Goal: Communication & Community: Answer question/provide support

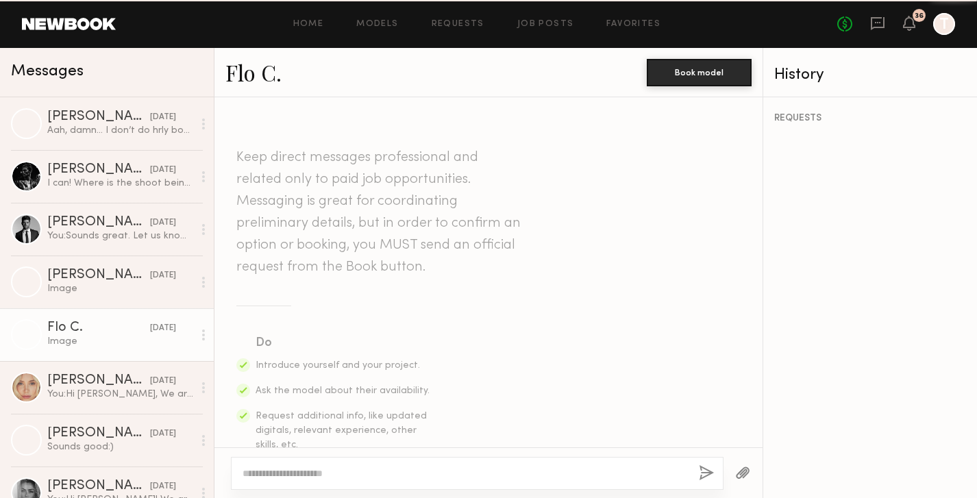
scroll to position [1273, 0]
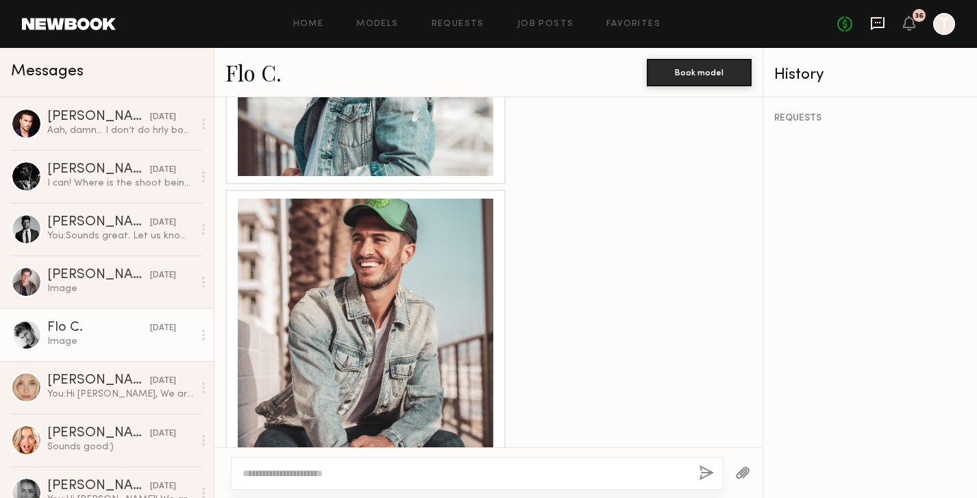
click at [873, 21] on icon at bounding box center [877, 23] width 15 height 15
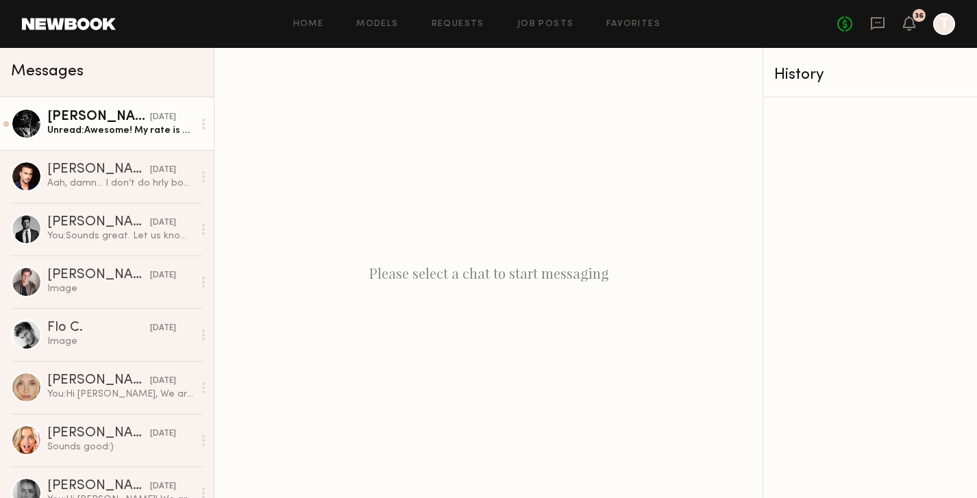
click at [140, 138] on link "[PERSON_NAME] [DATE] Unread: Awesome! My rate is $250 an hour! Send me the book…" at bounding box center [107, 123] width 214 height 53
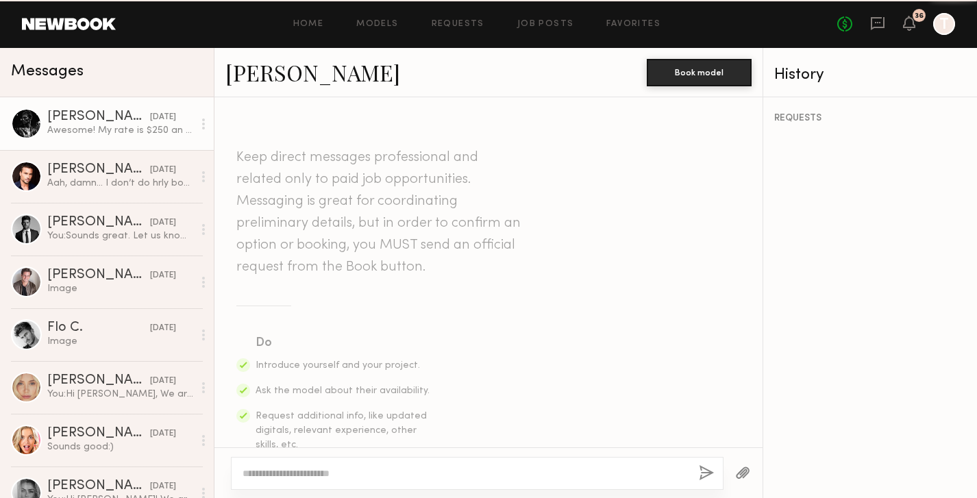
scroll to position [1647, 0]
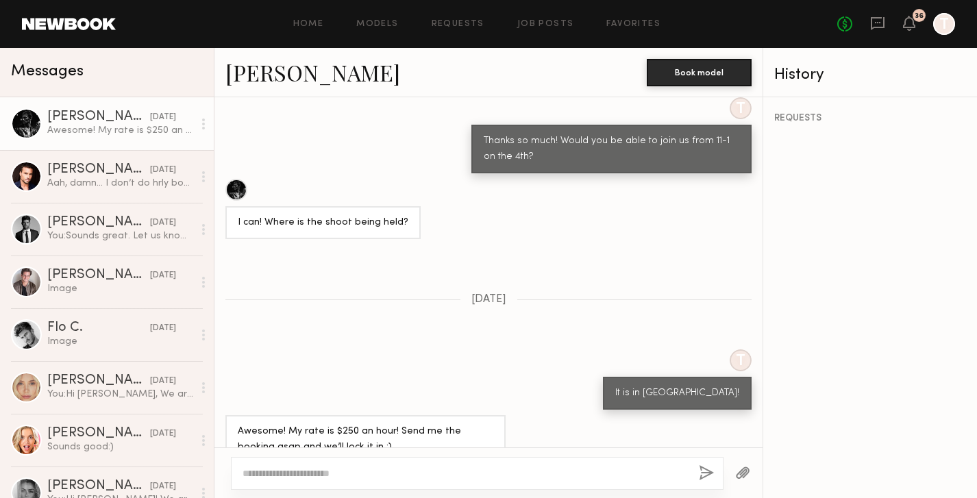
click at [411, 467] on textarea at bounding box center [465, 474] width 445 height 14
type textarea "**********"
click at [706, 472] on button "button" at bounding box center [706, 473] width 15 height 17
